Goal: Task Accomplishment & Management: Use online tool/utility

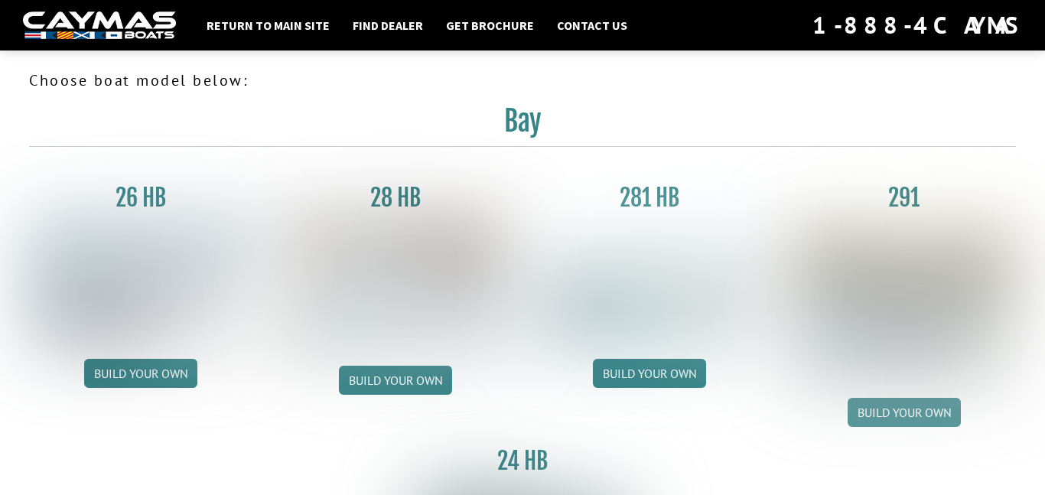
click at [915, 416] on link "Build your own" at bounding box center [904, 412] width 113 height 29
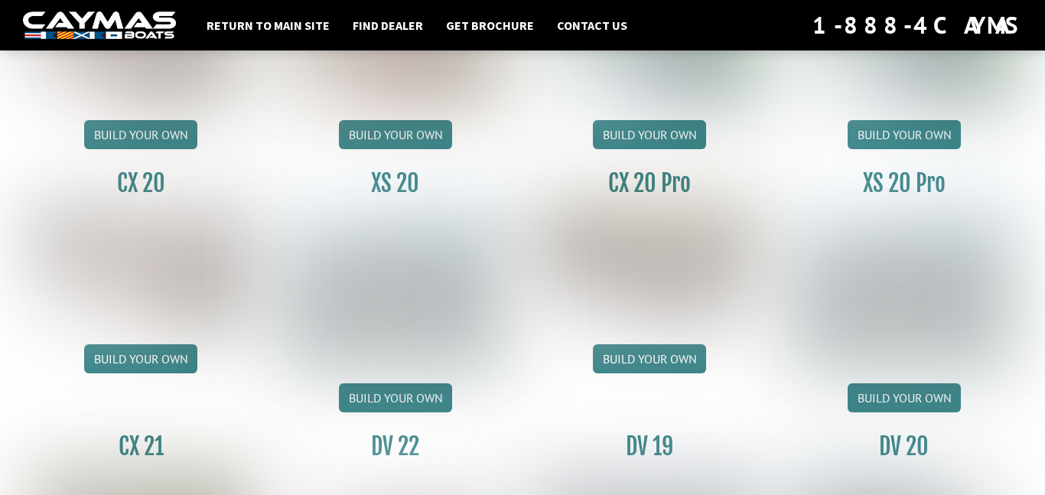
scroll to position [1453, 0]
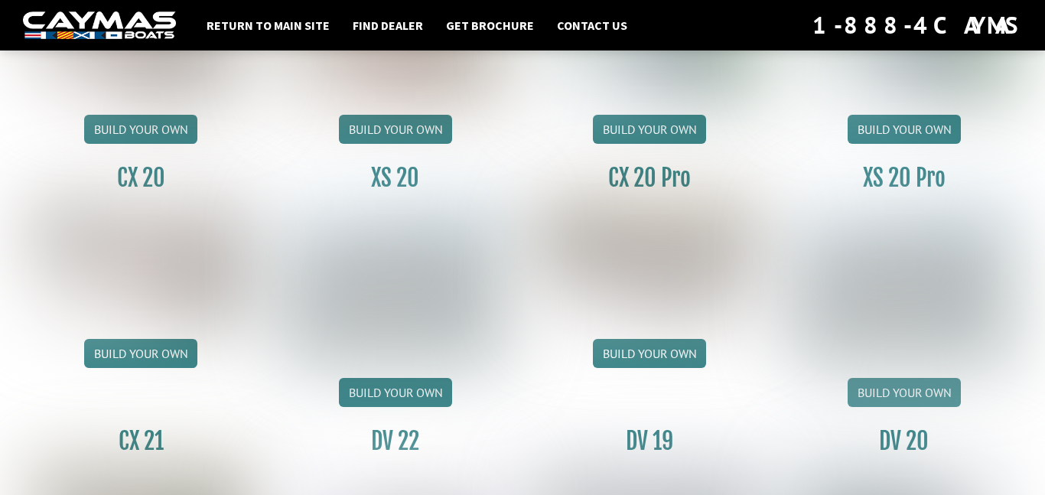
click at [901, 396] on link "Build your own" at bounding box center [904, 392] width 113 height 29
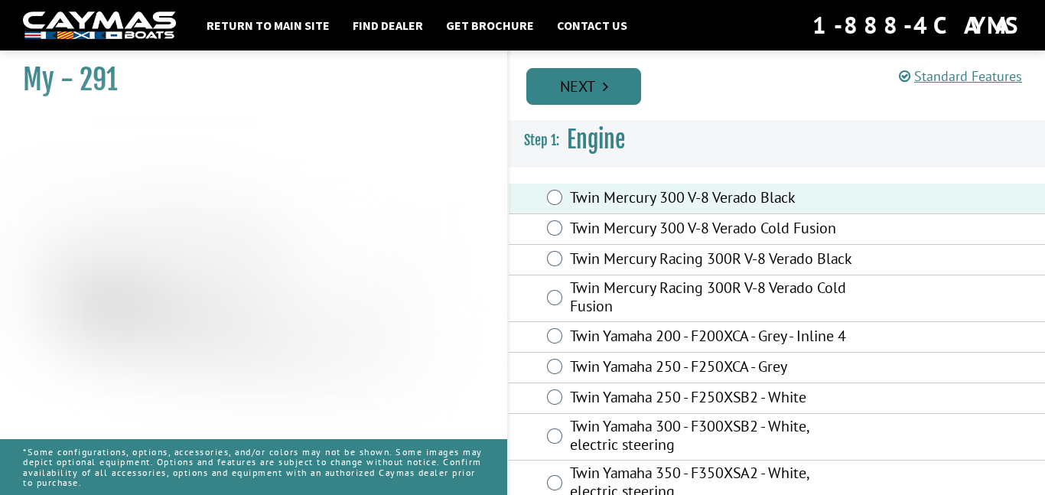
click at [577, 88] on link "Next" at bounding box center [583, 86] width 115 height 37
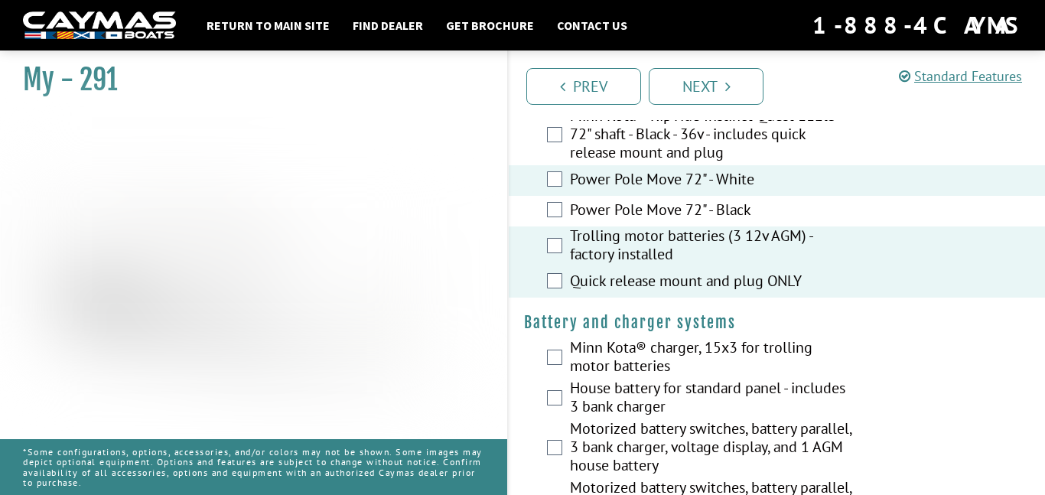
scroll to position [162, 0]
click at [565, 346] on div "Minn Kota® charger, 15x3 for trolling motor batteries" at bounding box center [777, 357] width 536 height 41
click at [562, 346] on div "Minn Kota® charger, 15x3 for trolling motor batteries" at bounding box center [777, 357] width 536 height 41
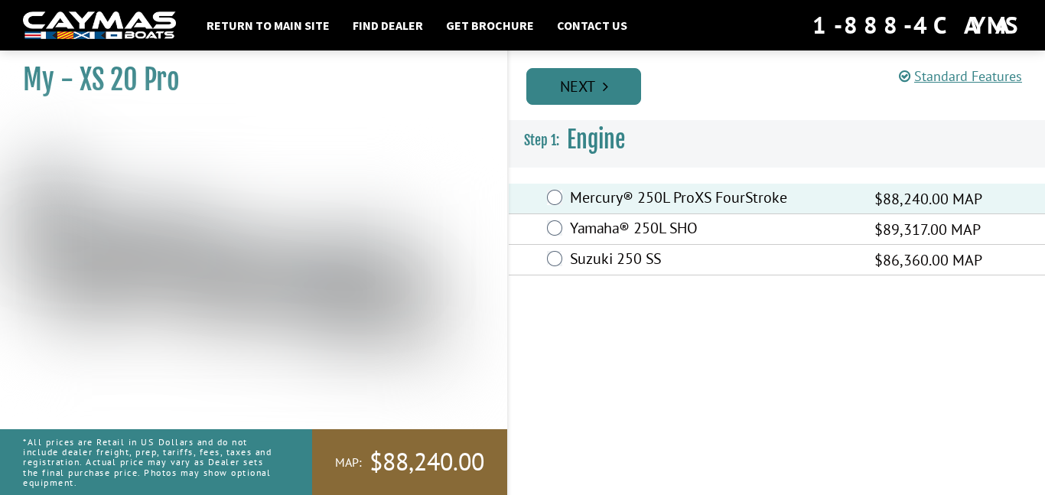
click at [601, 89] on link "Next" at bounding box center [583, 86] width 115 height 37
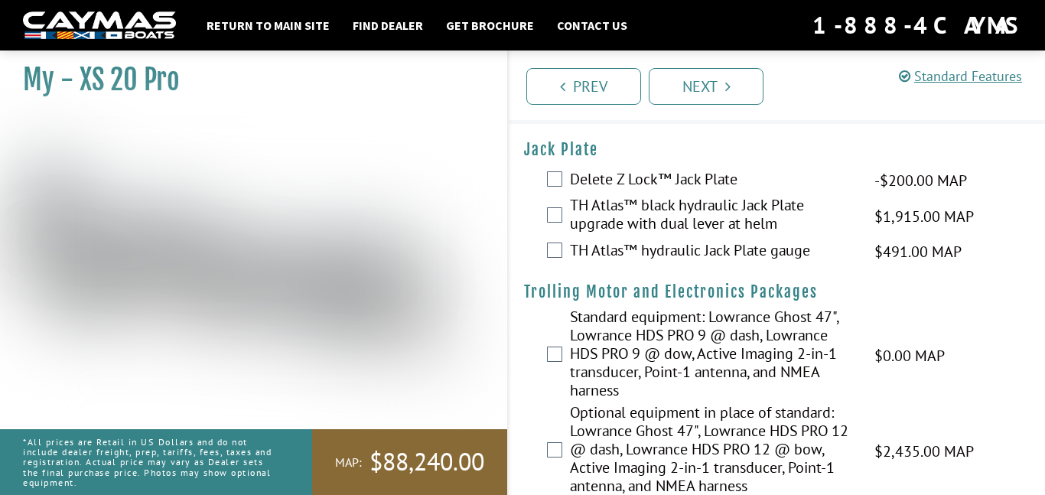
scroll to position [44, 0]
